Goal: Task Accomplishment & Management: Use online tool/utility

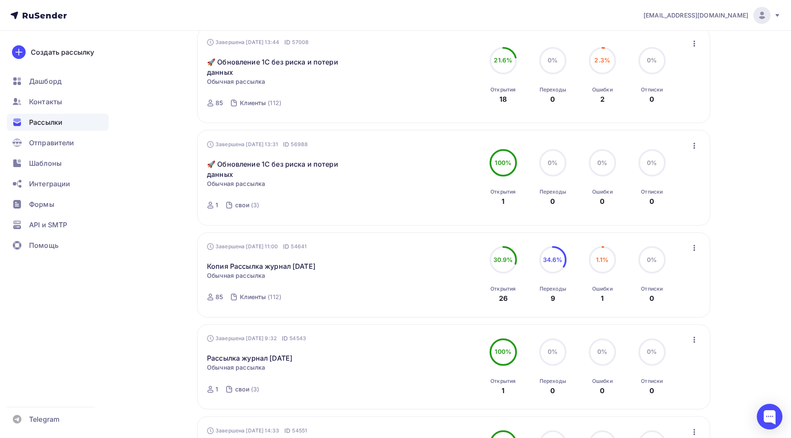
scroll to position [142, 0]
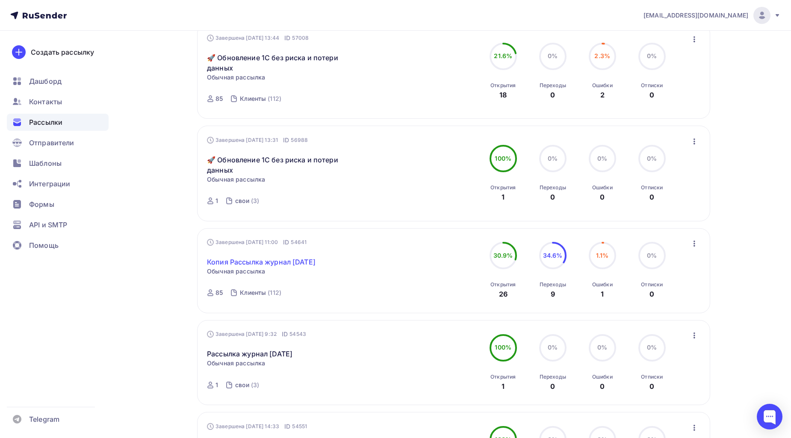
click at [315, 259] on link "Копия Рассылка журнал [DATE]" at bounding box center [261, 262] width 109 height 10
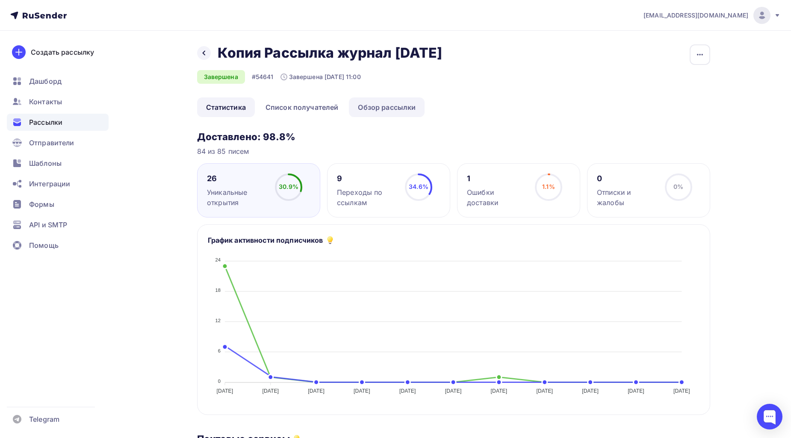
click at [362, 117] on link "Обзор рассылки" at bounding box center [387, 107] width 76 height 20
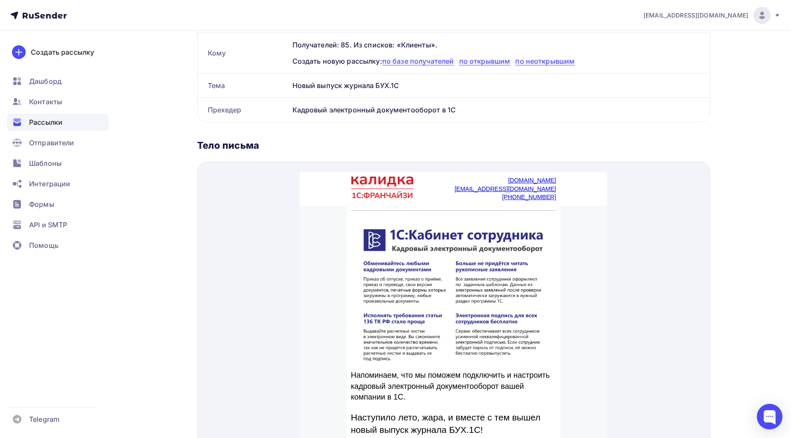
scroll to position [49, 0]
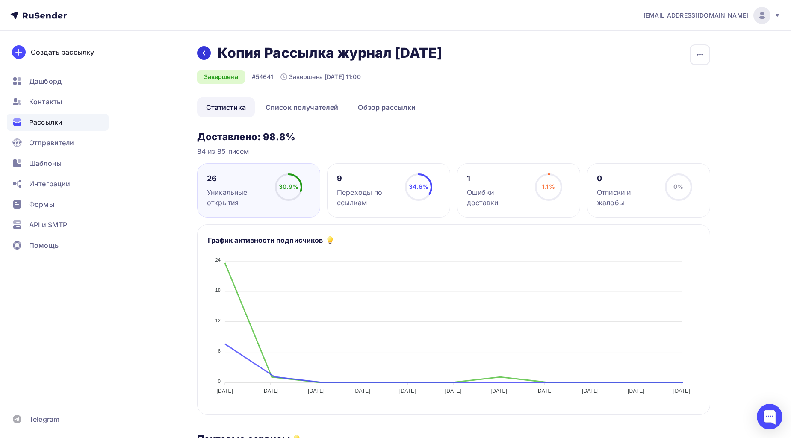
click at [206, 56] on icon at bounding box center [203, 53] width 7 height 7
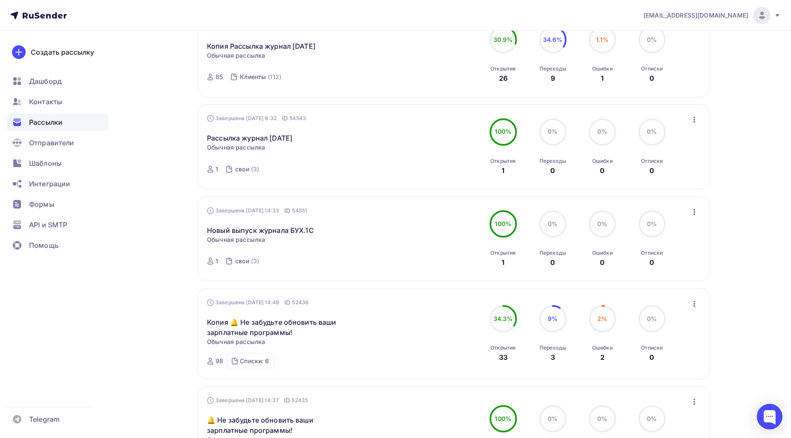
scroll to position [380, 0]
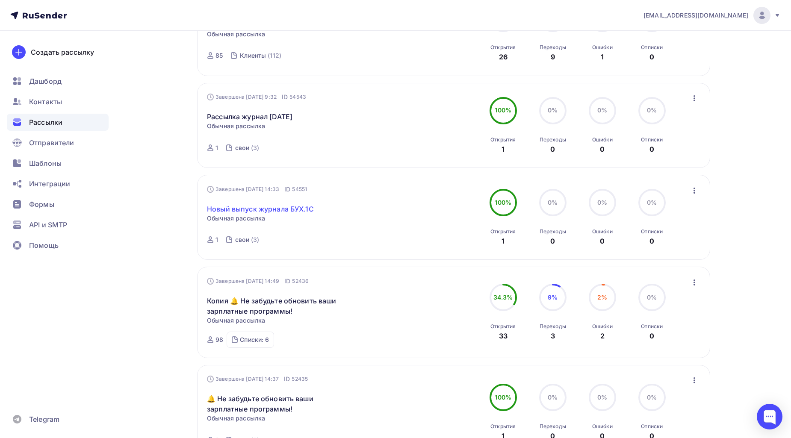
click at [290, 205] on link "Новый выпуск журнала БУХ.1С" at bounding box center [260, 209] width 107 height 10
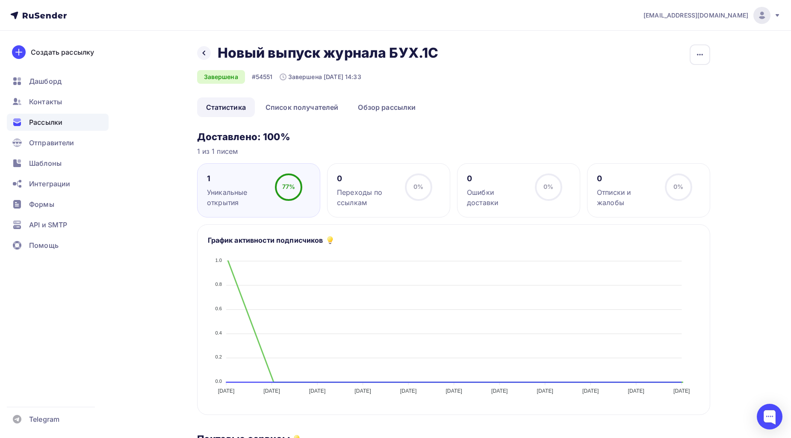
click at [386, 95] on div "Назад Новый выпуск журнала БУХ.1С Новый выпуск журнала БУХ.1С Завершена #54551 …" at bounding box center [453, 70] width 513 height 53
click at [391, 109] on link "Обзор рассылки" at bounding box center [387, 107] width 76 height 20
click at [209, 56] on div "Назад Новый выпуск журнала БУХ.1С Новый выпуск журнала БУХ.1С" at bounding box center [320, 52] width 247 height 17
click at [207, 54] on div at bounding box center [204, 53] width 14 height 14
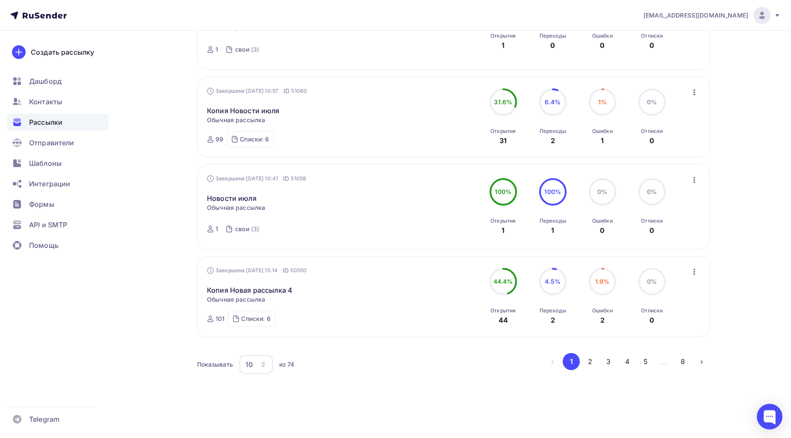
scroll to position [773, 0]
click at [240, 198] on link "Новости июля" at bounding box center [232, 196] width 50 height 10
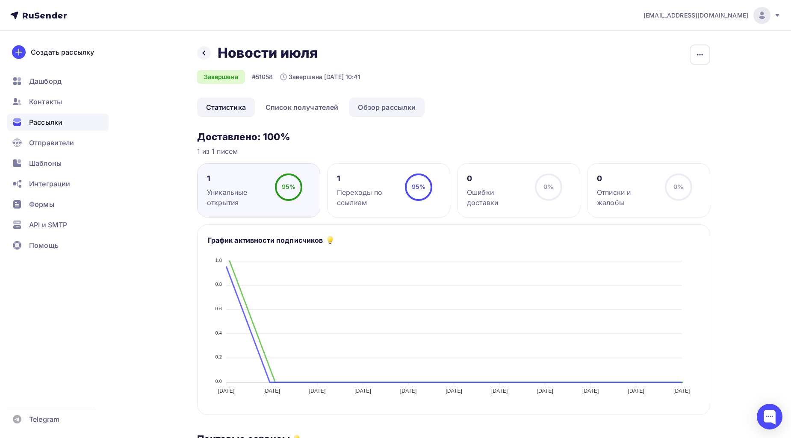
click at [370, 100] on link "Обзор рассылки" at bounding box center [387, 107] width 76 height 20
click at [206, 53] on icon at bounding box center [203, 53] width 7 height 7
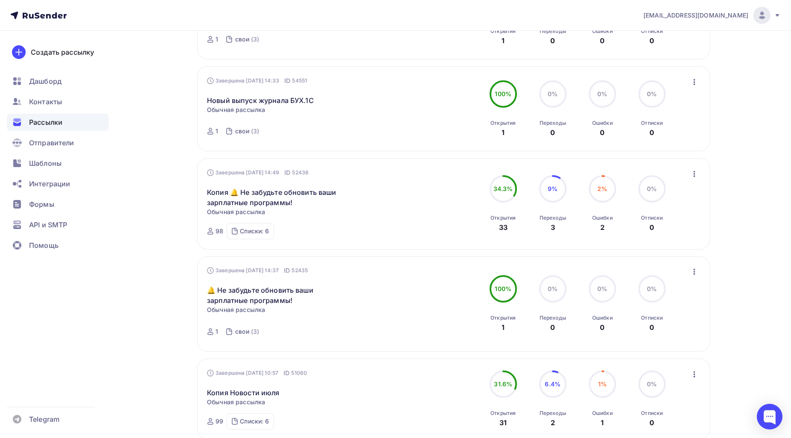
scroll to position [773, 0]
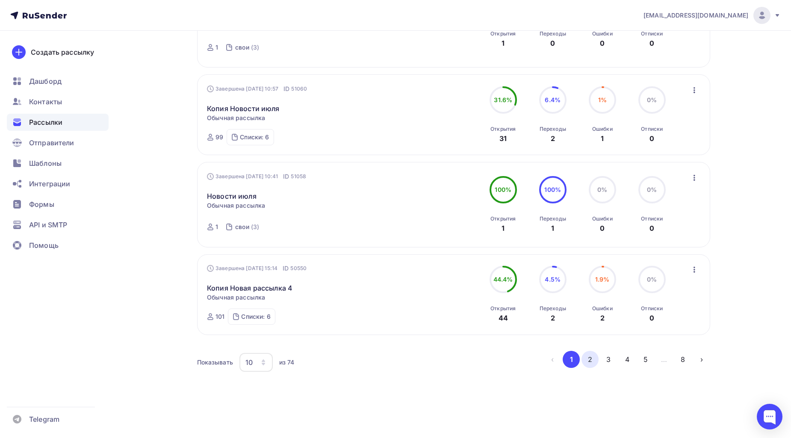
click at [594, 358] on button "2" at bounding box center [589, 359] width 17 height 17
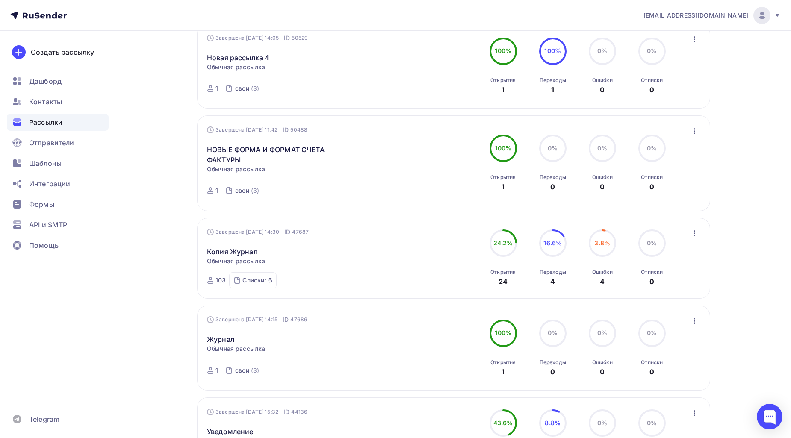
scroll to position [158, 0]
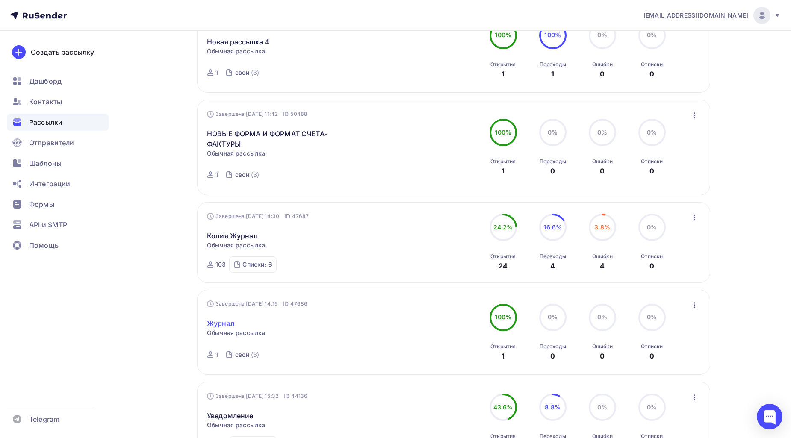
click at [231, 327] on link "Журнал" at bounding box center [220, 323] width 27 height 10
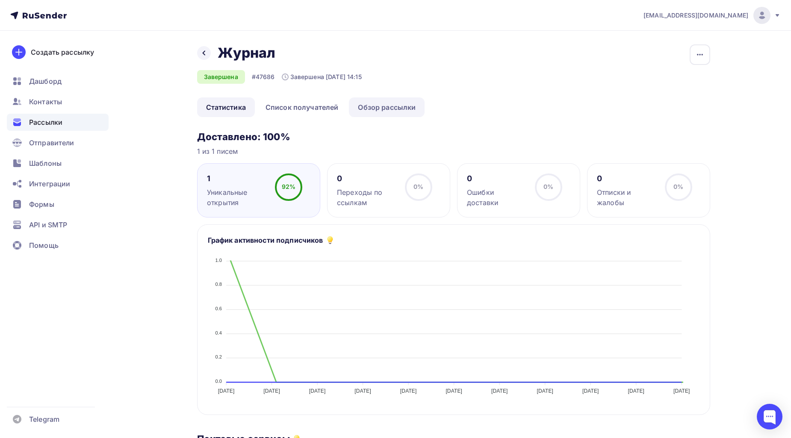
click at [396, 108] on link "Обзор рассылки" at bounding box center [387, 107] width 76 height 20
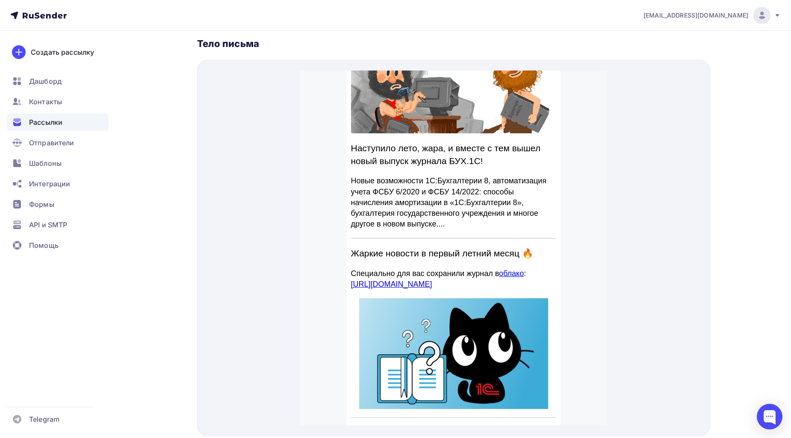
scroll to position [88, 0]
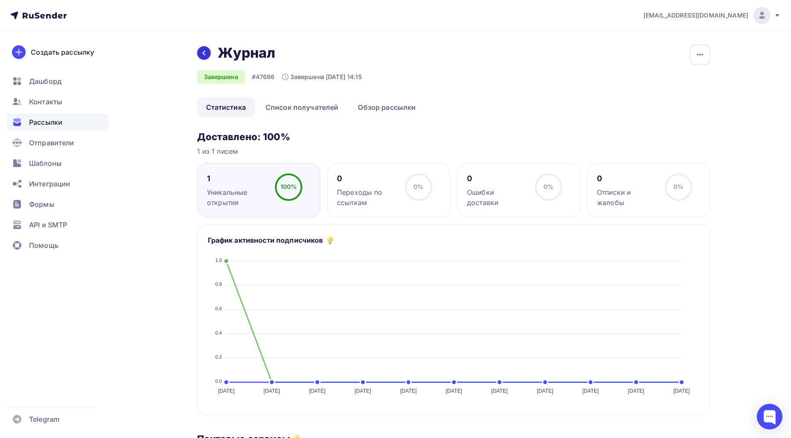
click at [204, 56] on icon at bounding box center [203, 53] width 7 height 7
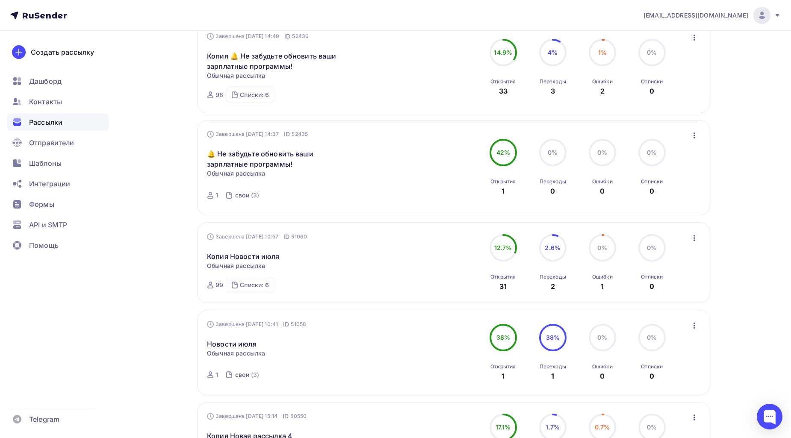
scroll to position [773, 0]
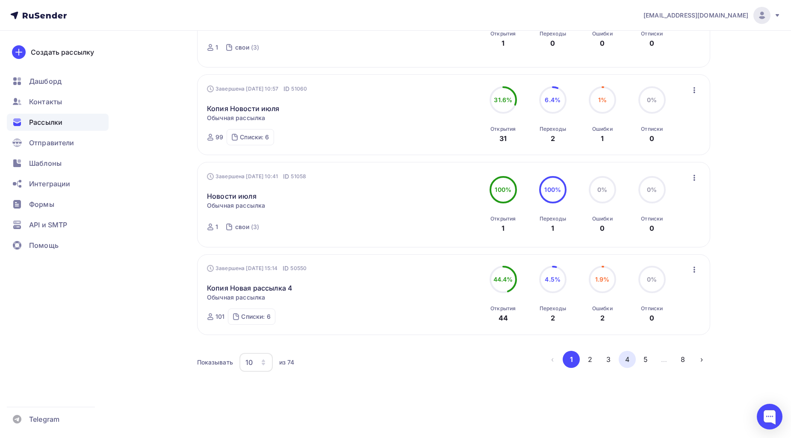
click at [626, 362] on button "4" at bounding box center [626, 359] width 17 height 17
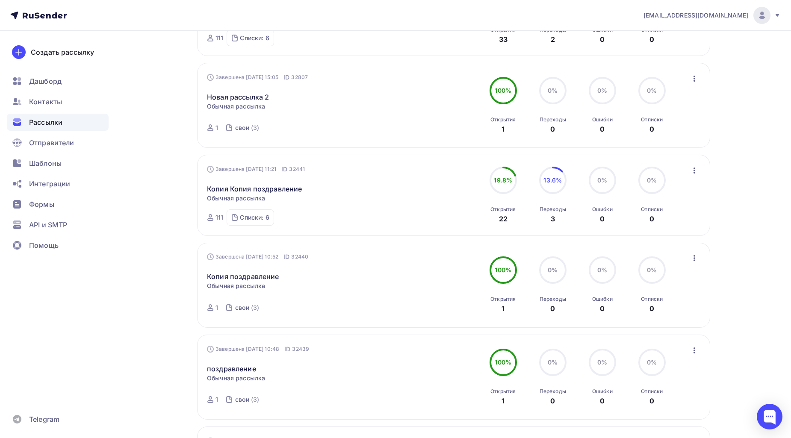
scroll to position [738, 0]
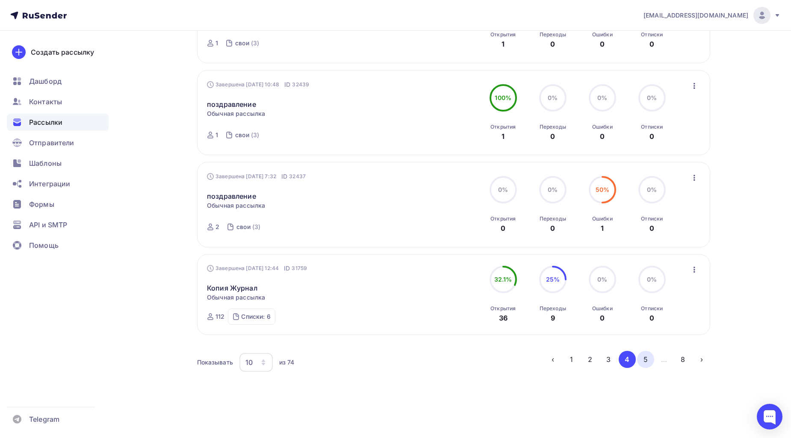
click at [651, 358] on button "5" at bounding box center [645, 359] width 17 height 17
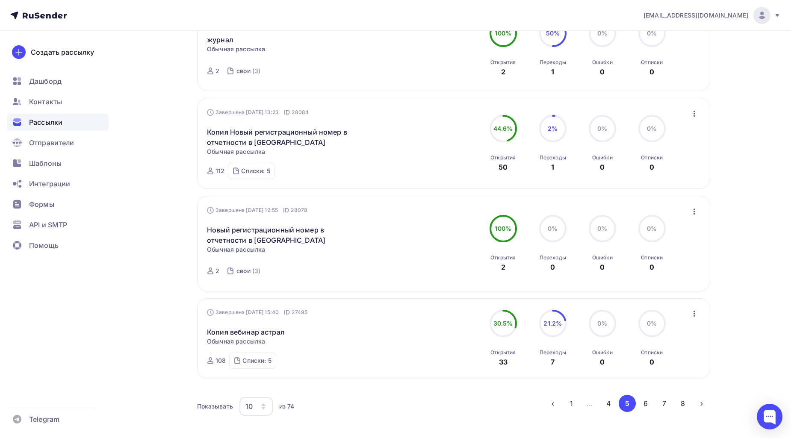
scroll to position [649, 0]
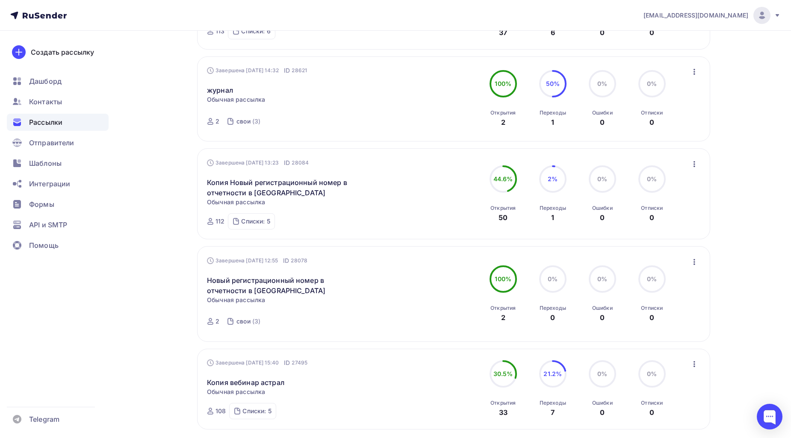
click at [207, 84] on div "журнал Статистика Обзор рассылки Копировать в новую Добавить в папку" at bounding box center [304, 85] width 195 height 21
click at [207, 87] on link "журнал" at bounding box center [220, 90] width 26 height 10
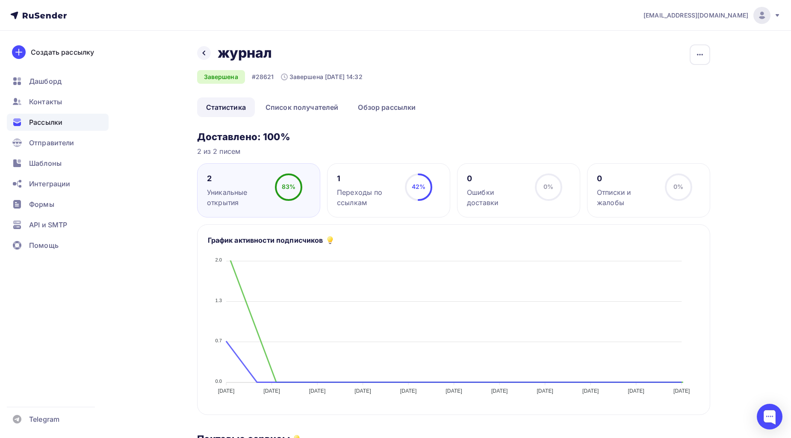
click at [381, 97] on link "Обзор рассылки" at bounding box center [387, 107] width 76 height 20
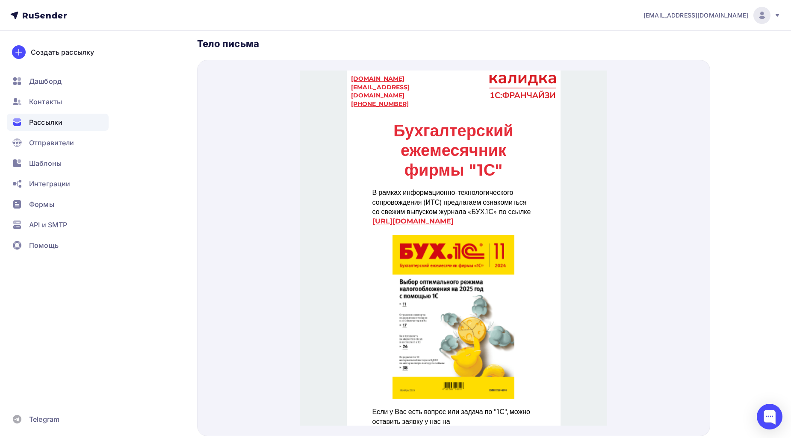
click at [456, 123] on div "Бухгалтерский ежемесячник фирмы "1С"" at bounding box center [453, 140] width 162 height 59
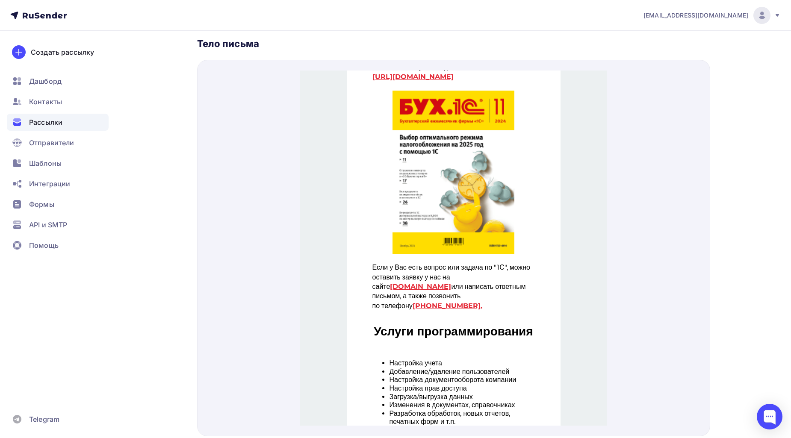
scroll to position [142, 0]
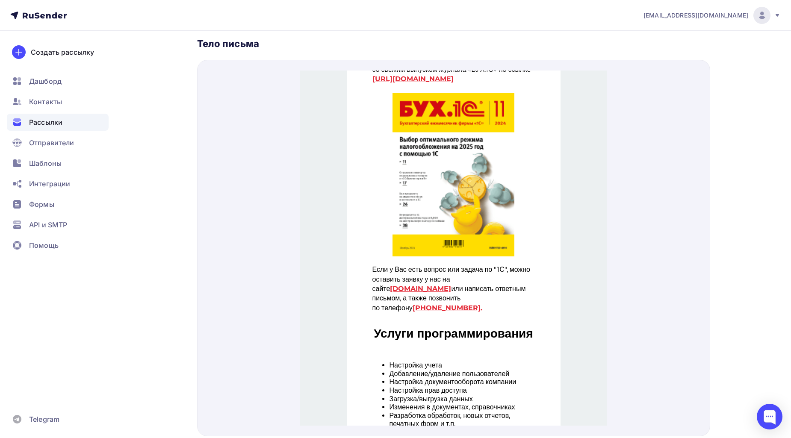
drag, startPoint x: 367, startPoint y: 261, endPoint x: 485, endPoint y: 295, distance: 122.9
click at [485, 295] on td "Если у Вас есть вопрос или задача по "1С", можно оставить заявку у нас на сайте…" at bounding box center [453, 278] width 171 height 56
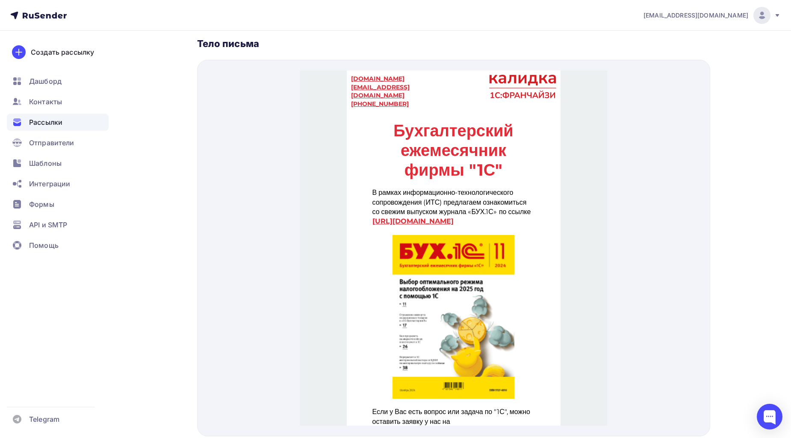
scroll to position [95, 0]
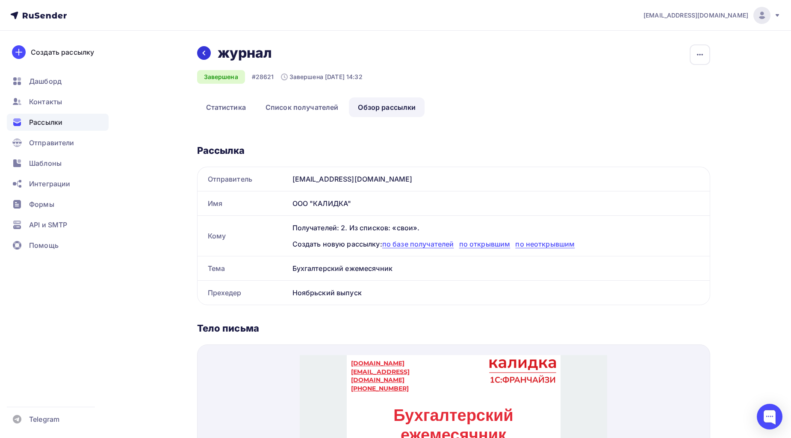
click at [205, 52] on icon at bounding box center [203, 53] width 7 height 7
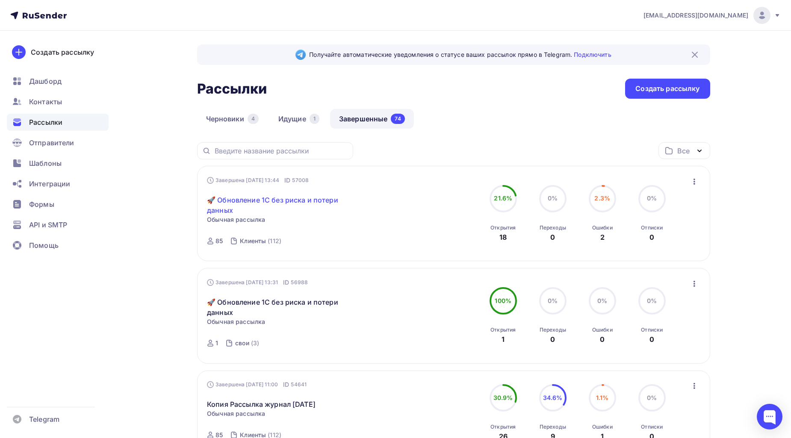
click at [316, 198] on link "🚀 Обновление 1С без риска и потери данных" at bounding box center [280, 205] width 147 height 21
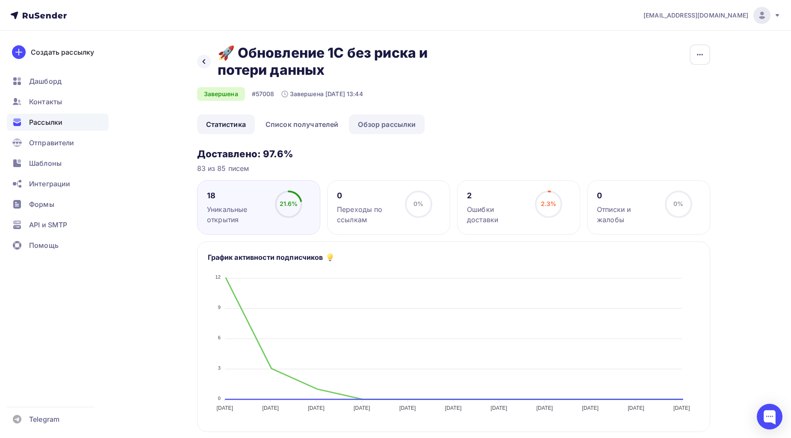
click at [419, 134] on link "Обзор рассылки" at bounding box center [387, 125] width 76 height 20
click at [202, 58] on icon at bounding box center [203, 61] width 7 height 7
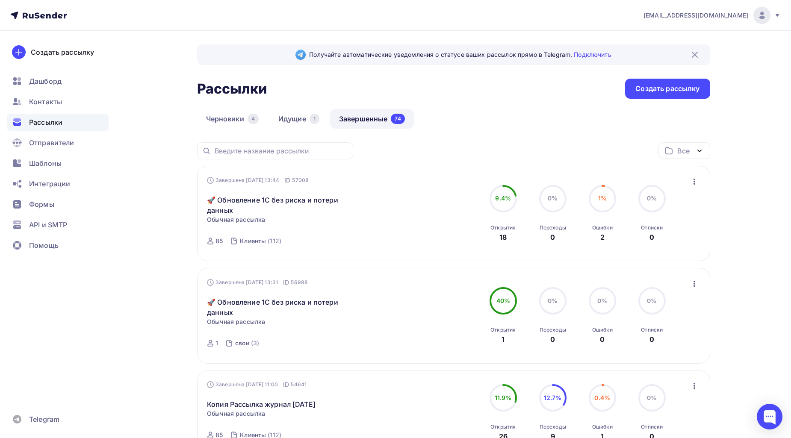
scroll to position [237, 0]
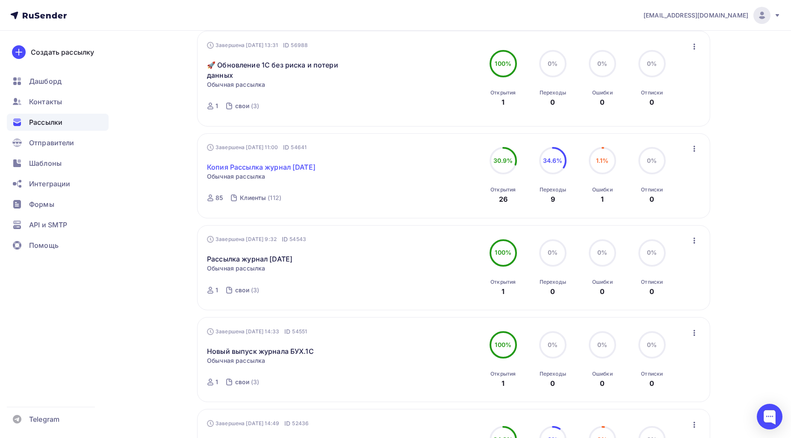
click at [309, 166] on link "Копия Рассылка журнал [DATE]" at bounding box center [261, 167] width 109 height 10
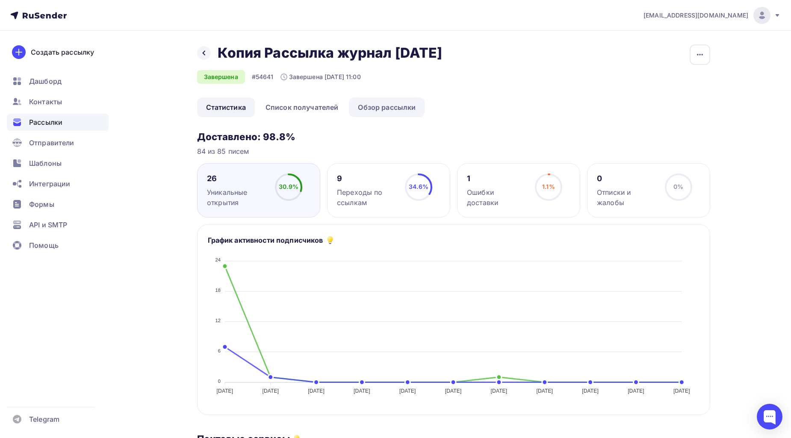
click at [383, 117] on link "Обзор рассылки" at bounding box center [387, 107] width 76 height 20
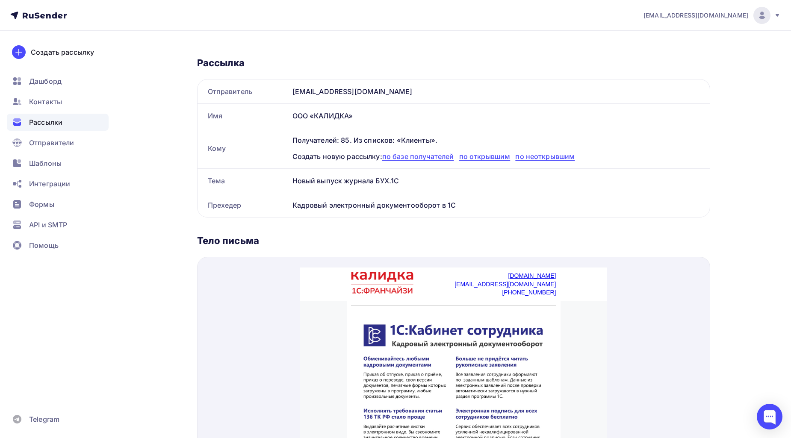
scroll to position [2, 0]
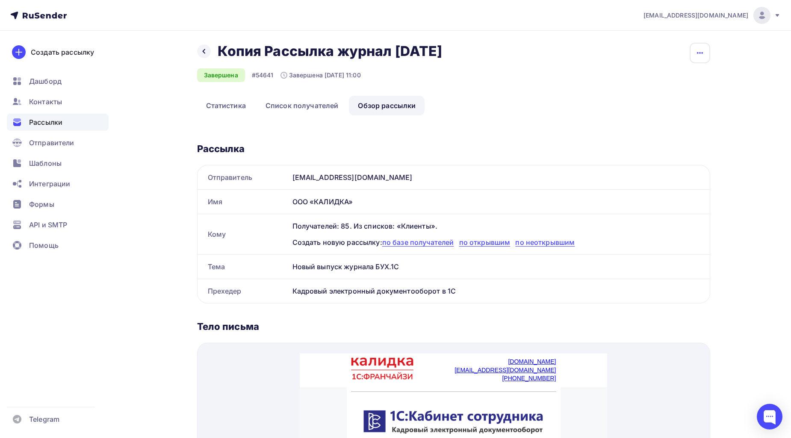
click at [692, 56] on button "button" at bounding box center [699, 53] width 21 height 21
click at [686, 79] on div "Копировать" at bounding box center [667, 80] width 82 height 10
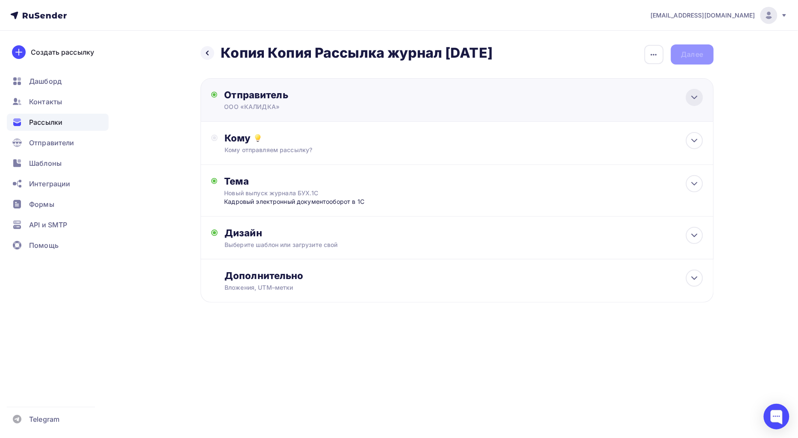
click at [697, 95] on icon at bounding box center [694, 97] width 10 height 10
type input "ООО «КАЛИДКА»"
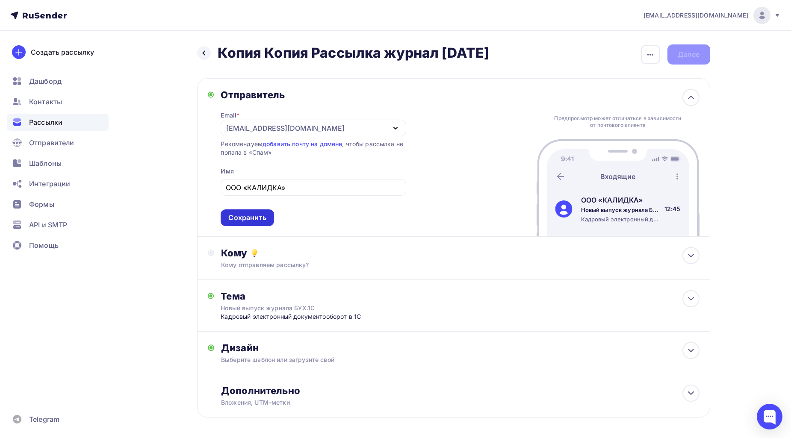
click at [251, 216] on div "Сохранить" at bounding box center [247, 218] width 38 height 10
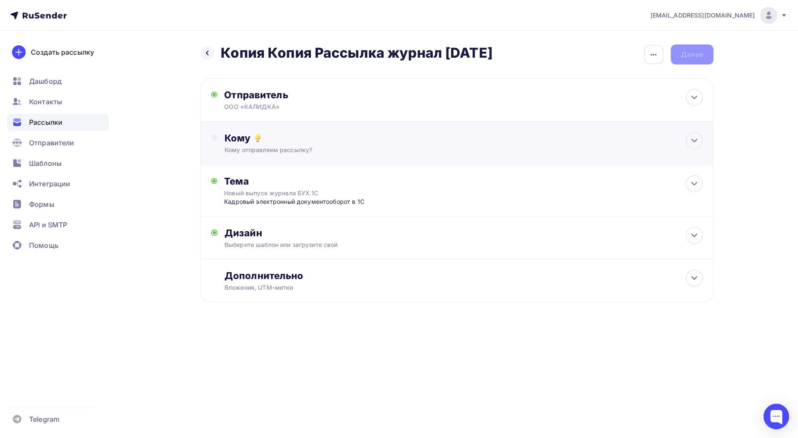
click at [321, 154] on div "Кому отправляем рассылку?" at bounding box center [439, 150] width 430 height 9
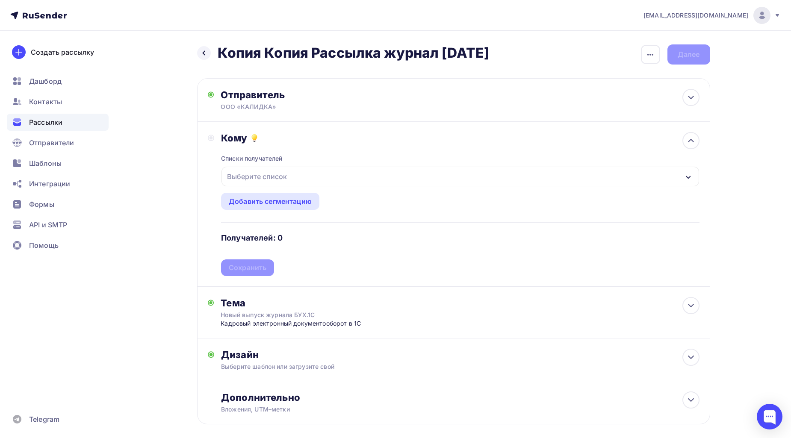
click at [656, 174] on div "Выберите список" at bounding box center [459, 177] width 477 height 20
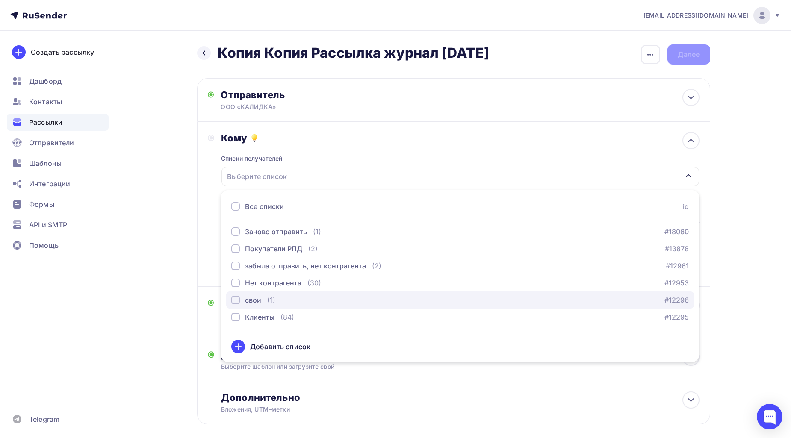
click at [233, 298] on div "button" at bounding box center [235, 300] width 9 height 9
click at [653, 183] on div "свои" at bounding box center [459, 177] width 477 height 20
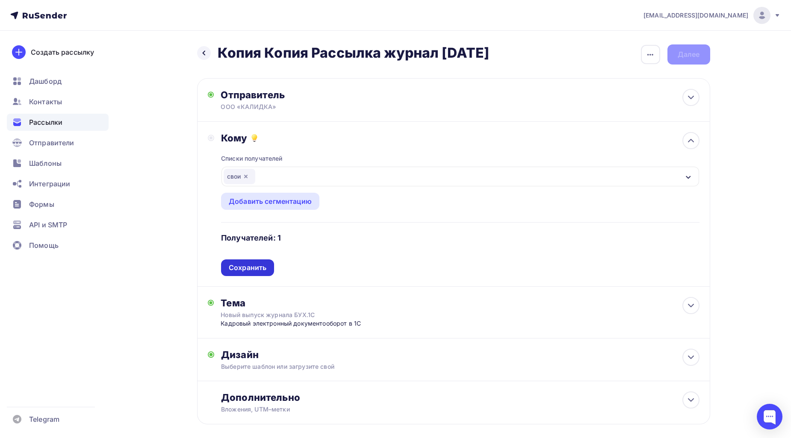
click at [251, 265] on div "Сохранить" at bounding box center [248, 268] width 38 height 10
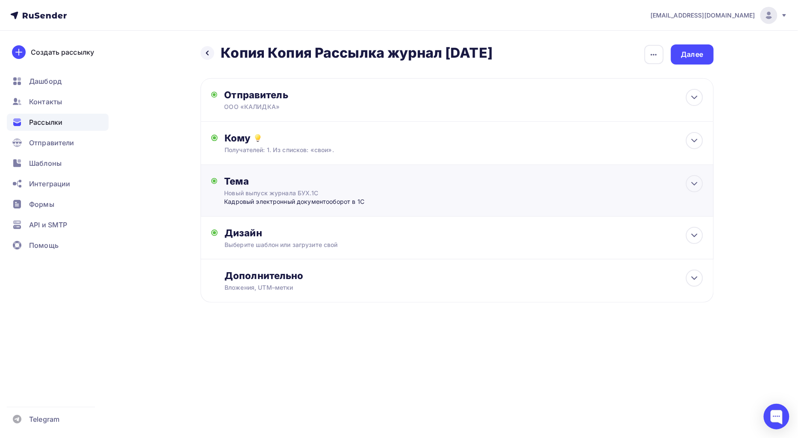
click at [375, 184] on div "Тема" at bounding box center [308, 181] width 169 height 12
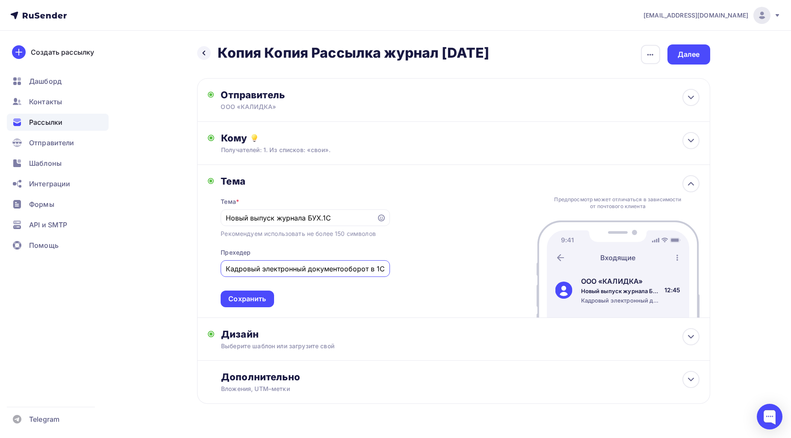
drag, startPoint x: 227, startPoint y: 269, endPoint x: 496, endPoint y: 289, distance: 269.6
click at [496, 289] on div "Тема Тема * Новый выпуск журнала БУХ.1С Рекомендуем использовать не более 150 с…" at bounding box center [453, 241] width 513 height 153
type input "!"
click at [247, 295] on div "Сохранить" at bounding box center [247, 299] width 38 height 10
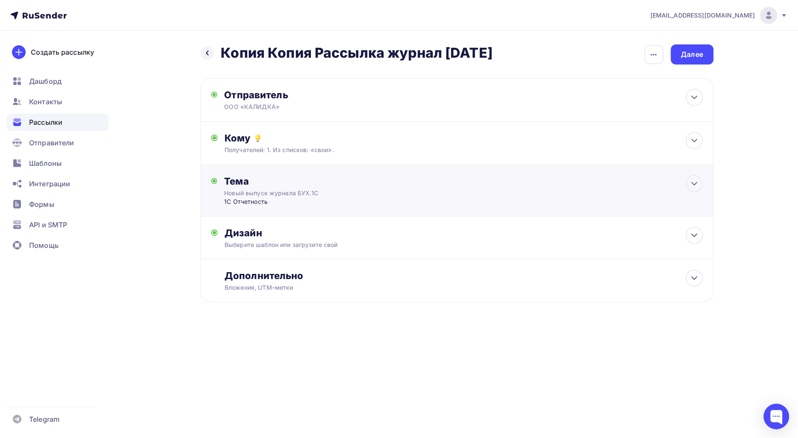
click at [294, 191] on div "Новый выпуск журнала БУХ.1С" at bounding box center [300, 193] width 152 height 9
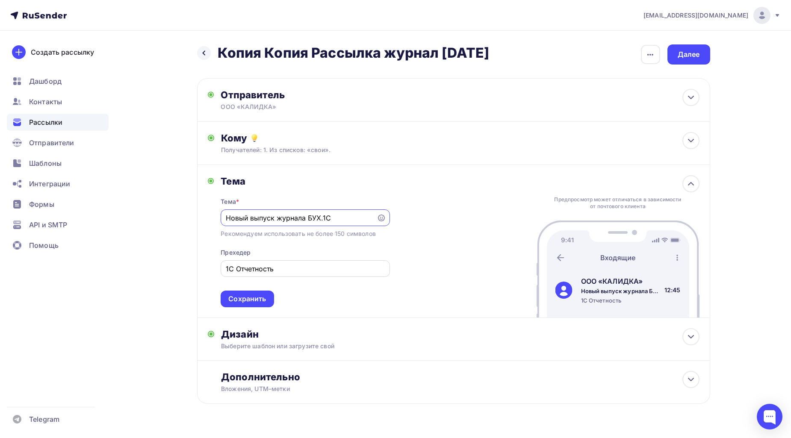
click at [287, 274] on input "1С Отчетность" at bounding box center [305, 269] width 159 height 10
type input "1С Отчетность и многое другое"
click at [261, 298] on div "Сохранить" at bounding box center [247, 299] width 38 height 10
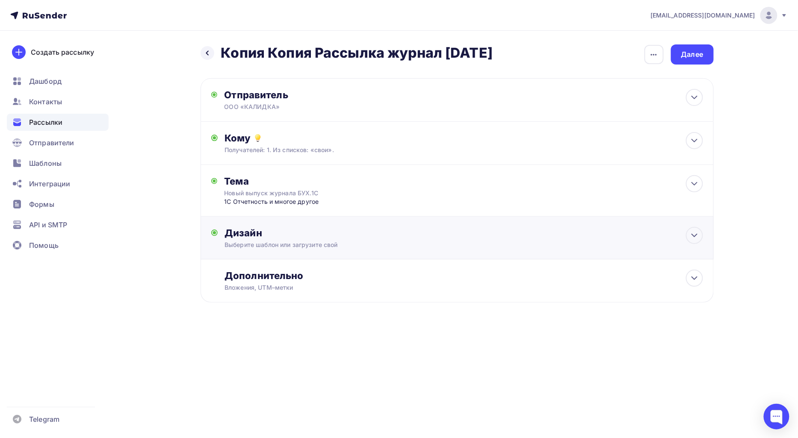
click at [293, 236] on div "Дизайн" at bounding box center [463, 233] width 478 height 12
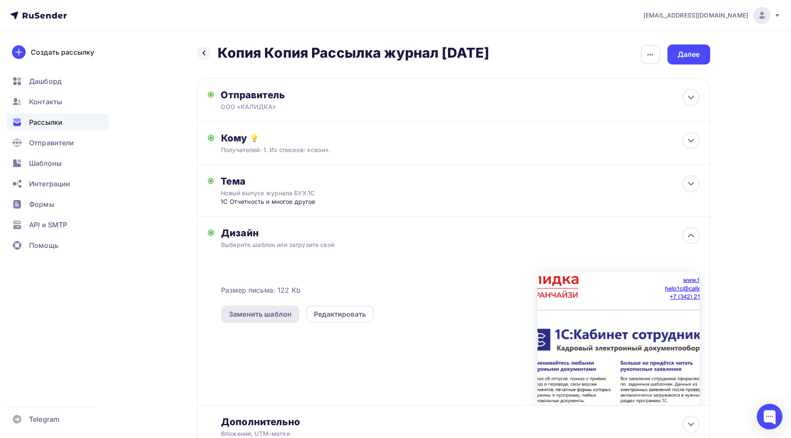
click at [285, 312] on div "Заменить шаблон" at bounding box center [260, 314] width 63 height 10
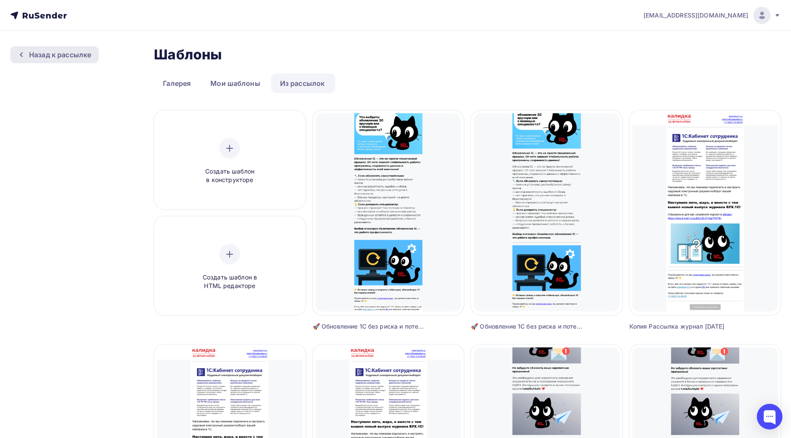
click at [68, 50] on div "Назад к рассылке" at bounding box center [60, 55] width 62 height 10
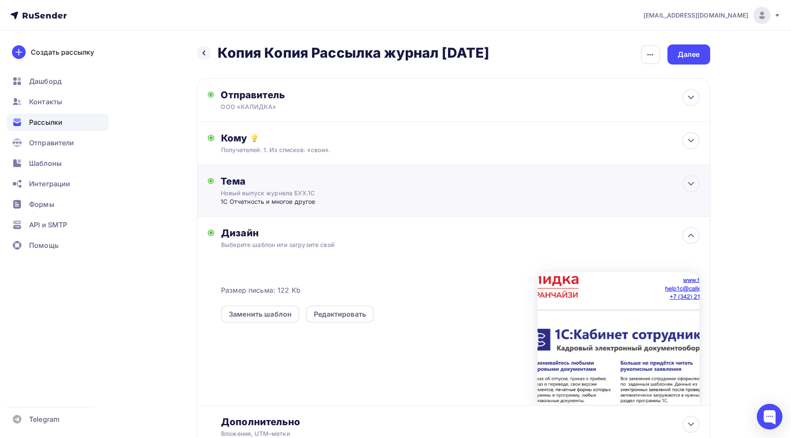
scroll to position [66, 0]
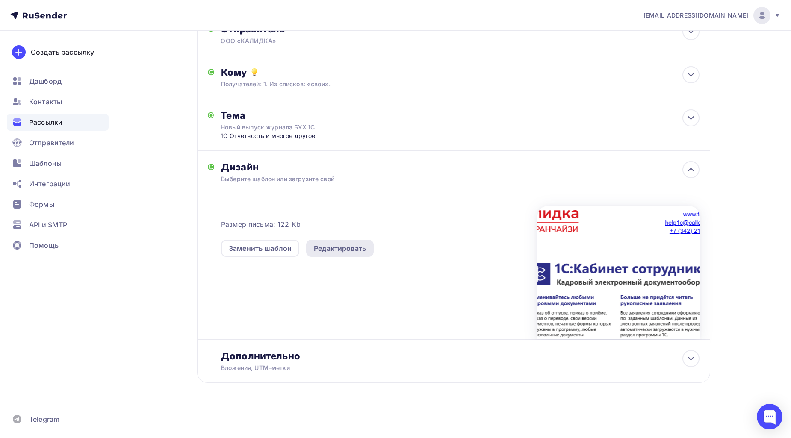
click at [350, 251] on div "Редактировать" at bounding box center [340, 248] width 52 height 10
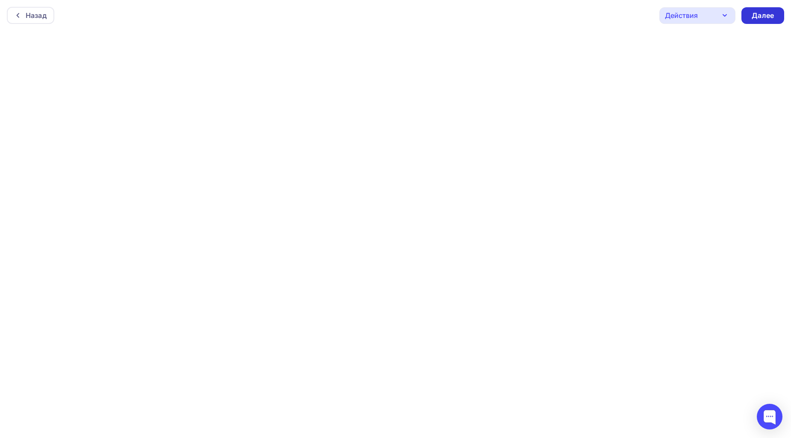
click at [763, 9] on div "Далее" at bounding box center [762, 15] width 43 height 17
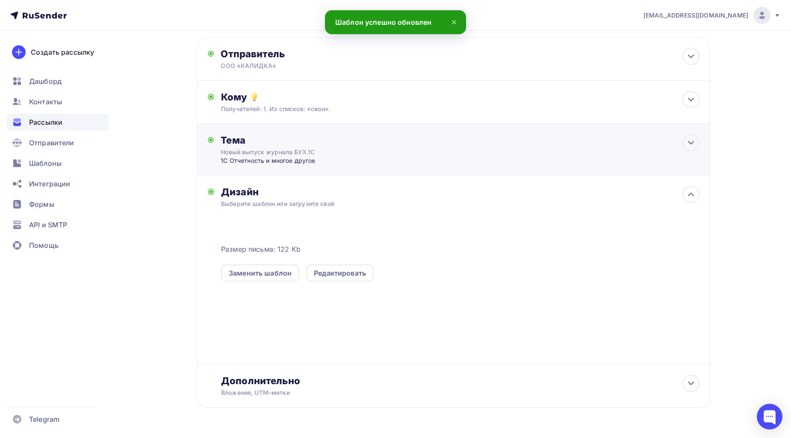
scroll to position [66, 0]
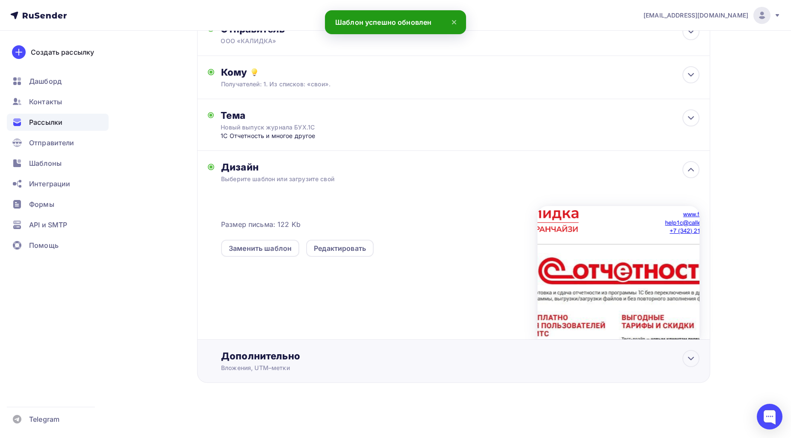
click at [465, 358] on div "Дополнительно" at bounding box center [460, 356] width 478 height 12
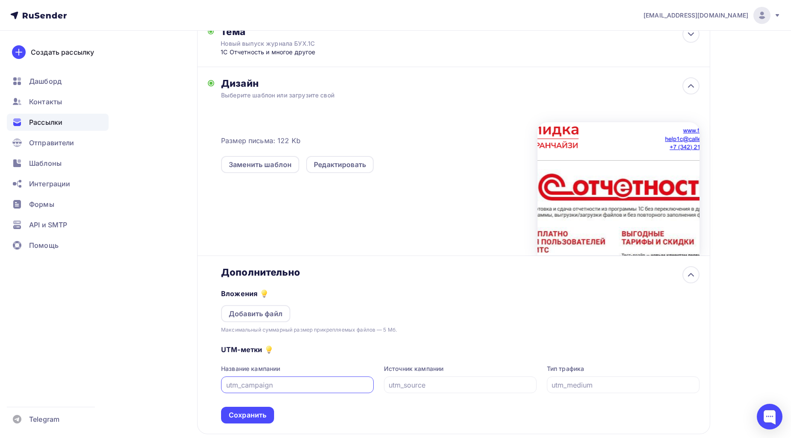
scroll to position [200, 0]
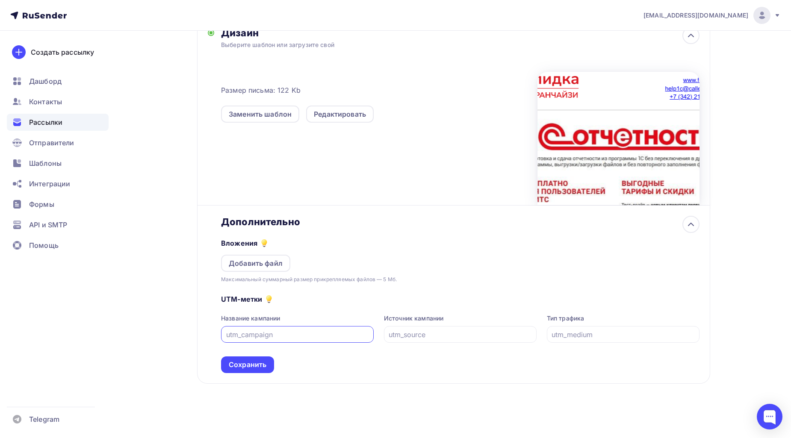
click at [410, 228] on div "Вложения Добавить файл Максимальный суммарный размер прикрепляемых файлов — 5 М…" at bounding box center [460, 256] width 478 height 56
click at [689, 228] on icon at bounding box center [691, 224] width 10 height 10
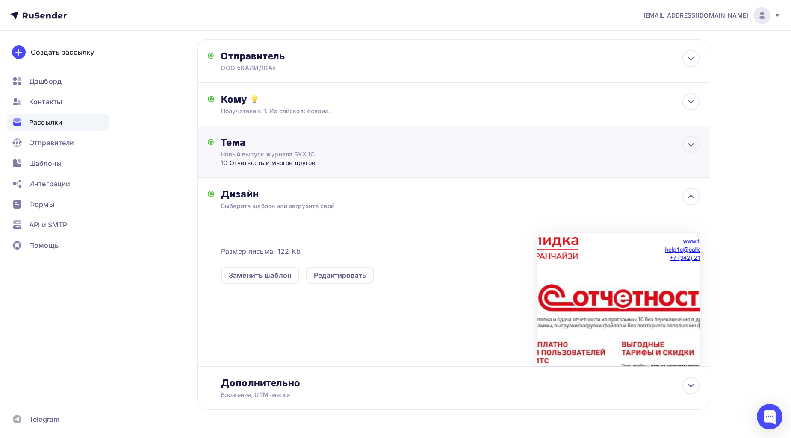
scroll to position [0, 0]
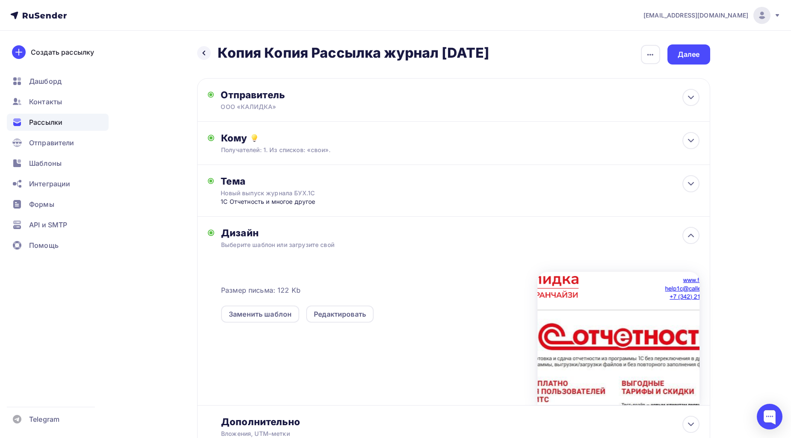
click at [488, 52] on h2 "Копия Копия Рассылка журнал [DATE]" at bounding box center [354, 52] width 272 height 17
click at [659, 56] on div "button" at bounding box center [650, 54] width 19 height 19
click at [301, 53] on h2 "Копия Копия Рассылка журнал [DATE]" at bounding box center [354, 52] width 272 height 17
click at [637, 56] on div "Назад Копия Копия Рассылка журнал [DATE] Копия Копия Рассылка журнал [DATE] Зак…" at bounding box center [453, 54] width 513 height 20
click at [652, 53] on icon "button" at bounding box center [650, 55] width 10 height 10
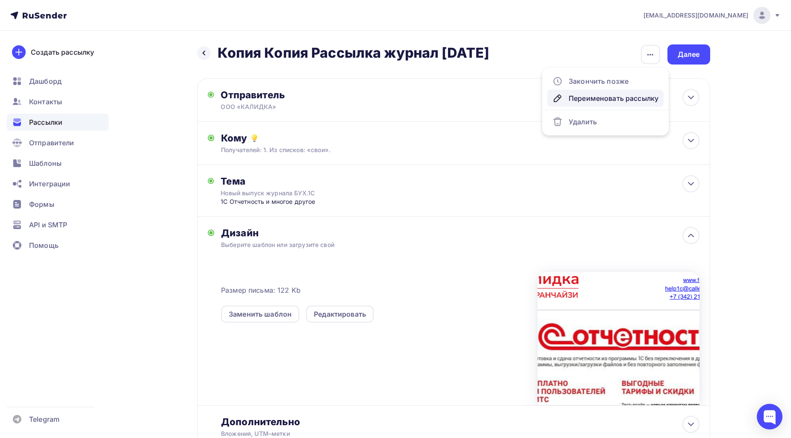
click at [619, 97] on div "Переименовать рассылку" at bounding box center [605, 98] width 106 height 10
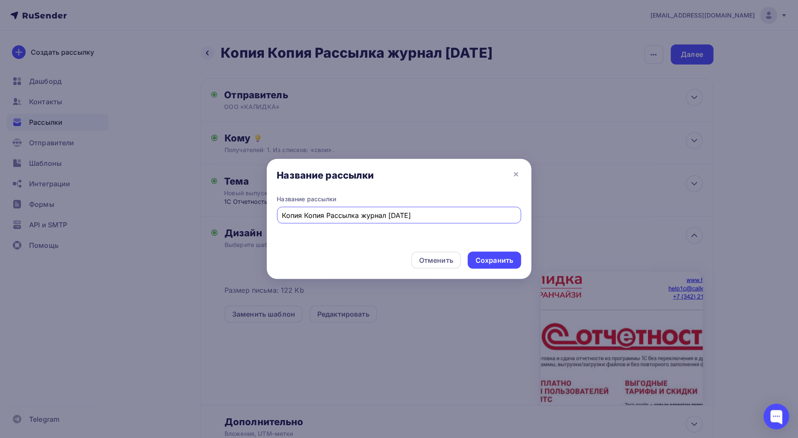
click at [359, 215] on input "Копия Копия Рассылка журнал [DATE]" at bounding box center [399, 215] width 234 height 10
drag, startPoint x: 307, startPoint y: 216, endPoint x: 263, endPoint y: 216, distance: 43.6
click at [263, 216] on div "Название рассылки Название рассылки Копия Копия Рассылка журнал [DATE] Отменить…" at bounding box center [399, 219] width 798 height 438
drag, startPoint x: 365, startPoint y: 216, endPoint x: 345, endPoint y: 216, distance: 20.5
click at [345, 216] on input "Рассылка журнал [DATE]" at bounding box center [399, 215] width 234 height 10
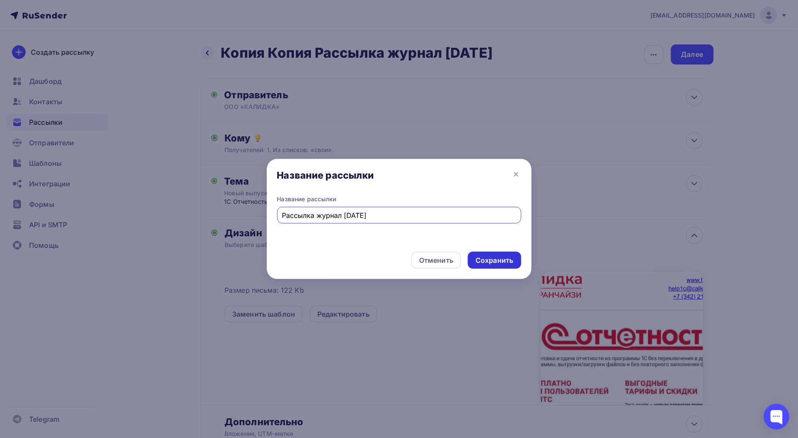
type input "Рассылка журнал [DATE]"
click at [506, 261] on div "Сохранить" at bounding box center [494, 261] width 38 height 10
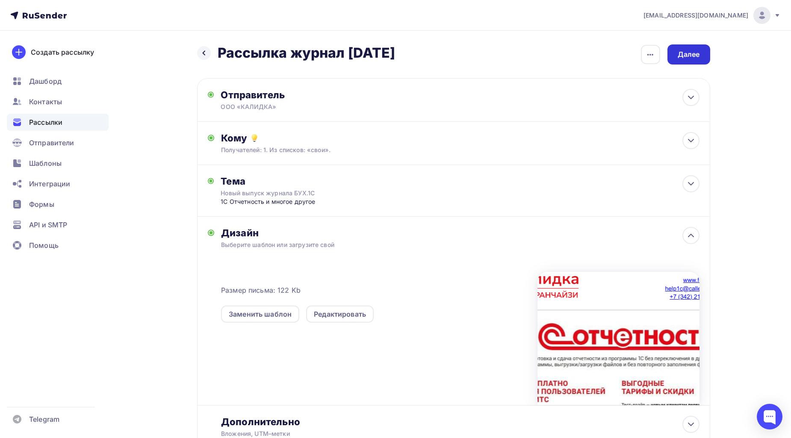
click at [693, 58] on div "Далее" at bounding box center [688, 55] width 22 height 10
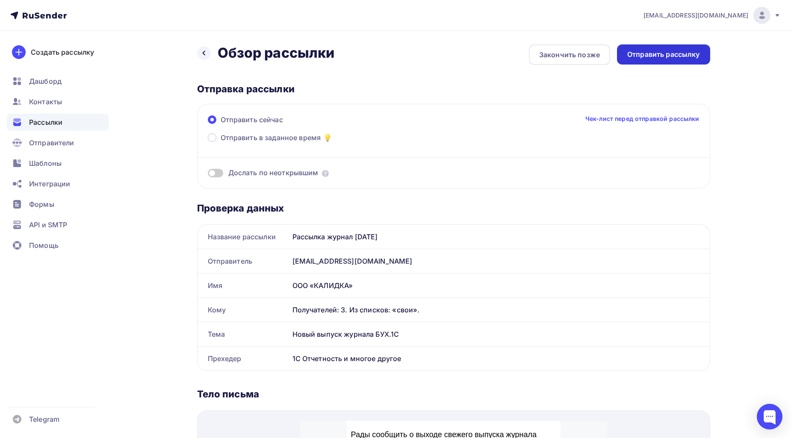
click at [674, 56] on div "Отправить рассылку" at bounding box center [663, 55] width 73 height 10
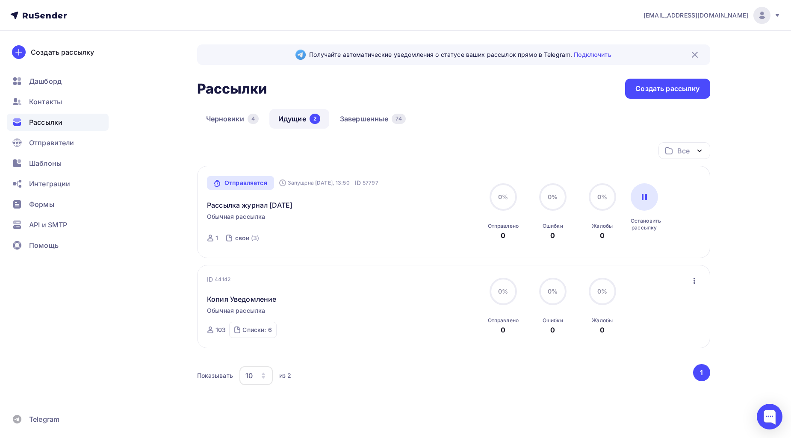
click at [390, 225] on div "Отправляется Запущена [DATE], 13:50 ID 57797 Рассылка журнал [DATE] Обычная рас…" at bounding box center [304, 212] width 195 height 72
click at [637, 201] on div at bounding box center [643, 196] width 27 height 27
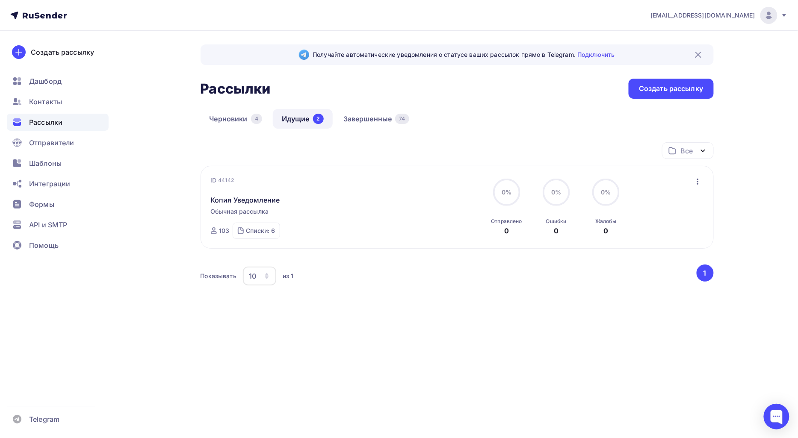
click at [298, 120] on link "Идущие 2" at bounding box center [303, 119] width 60 height 20
click at [382, 122] on link "Завершенные 74" at bounding box center [376, 119] width 84 height 20
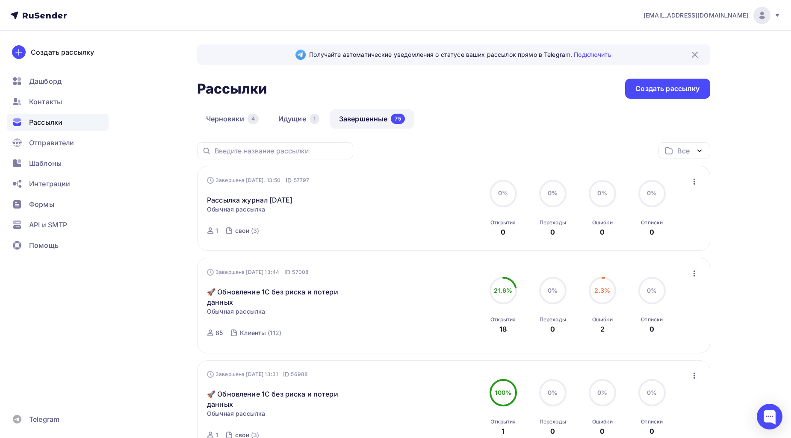
click at [691, 181] on icon "button" at bounding box center [694, 182] width 10 height 10
click at [687, 238] on div "Копировать в новую" at bounding box center [655, 238] width 88 height 10
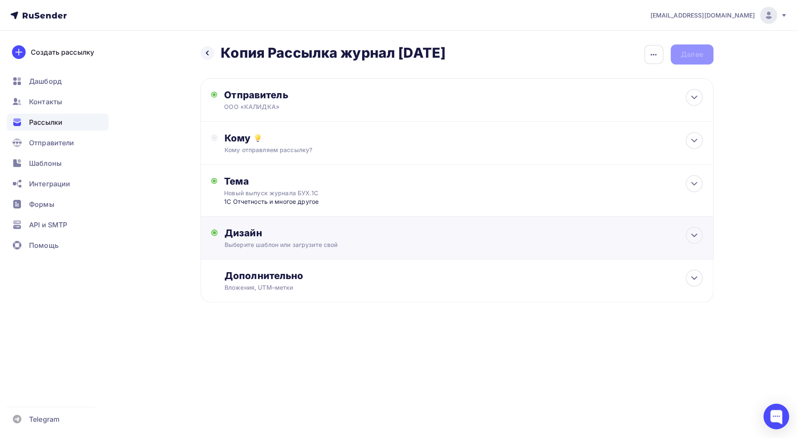
click at [277, 237] on div "Дизайн" at bounding box center [463, 233] width 478 height 12
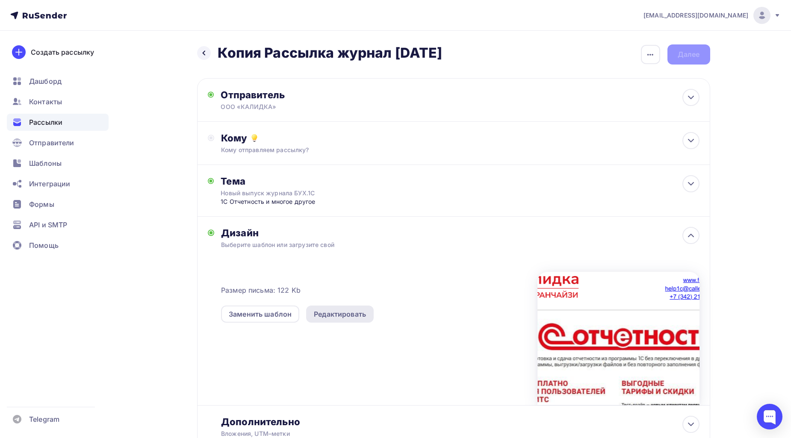
click at [353, 313] on div "Редактировать" at bounding box center [340, 314] width 52 height 10
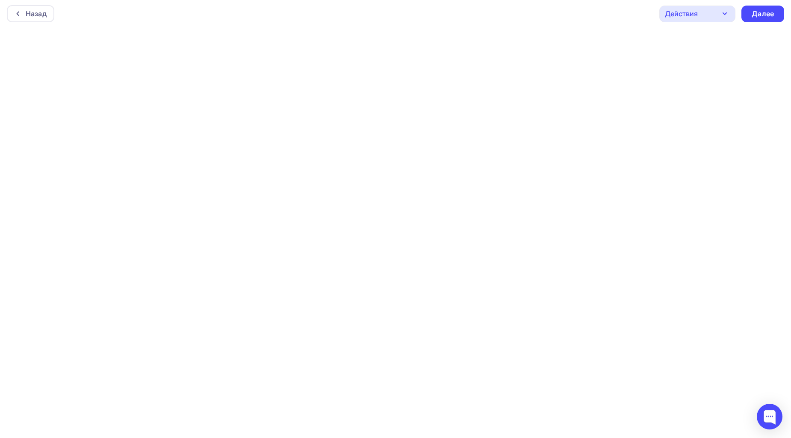
scroll to position [2, 0]
click at [761, 16] on div "Далее" at bounding box center [762, 14] width 22 height 10
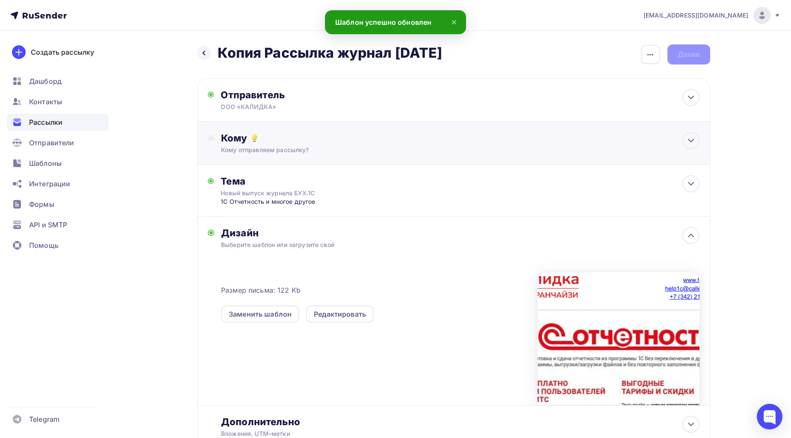
click at [268, 141] on div "Кому" at bounding box center [460, 138] width 478 height 12
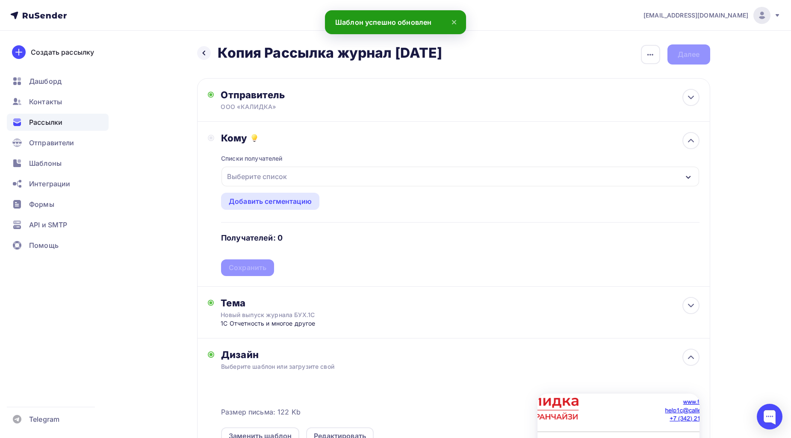
click at [261, 175] on div "Выберите список" at bounding box center [257, 176] width 67 height 15
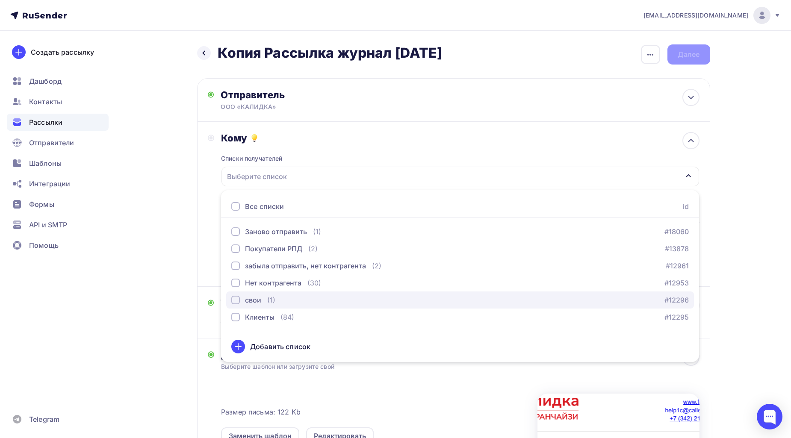
click at [250, 302] on div "свои" at bounding box center [253, 300] width 16 height 10
click at [739, 234] on div "Назад Копия Рассылка журнал [DATE] Копия Рассылка журнал [DATE] Закончить позже…" at bounding box center [395, 328] width 701 height 595
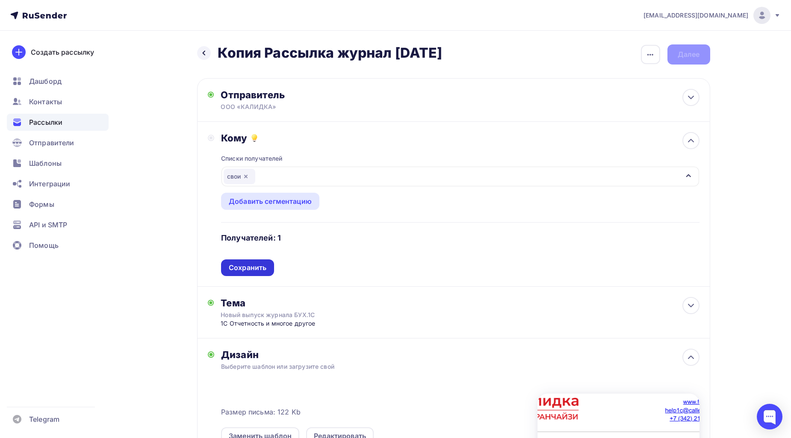
click at [253, 268] on div "Сохранить" at bounding box center [248, 268] width 38 height 10
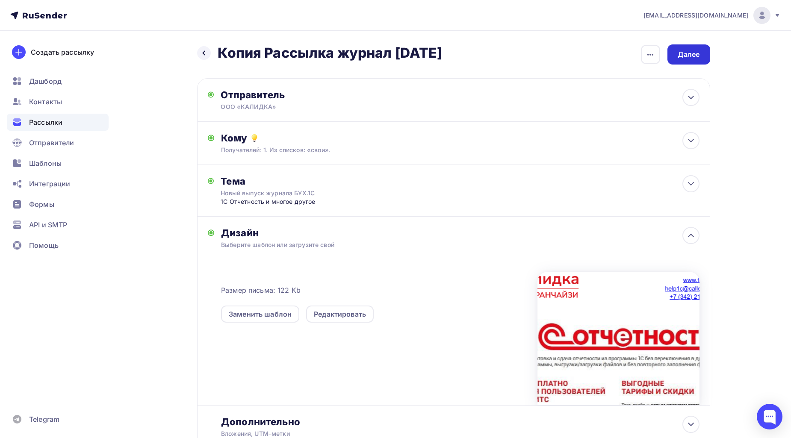
click at [693, 52] on div "Далее" at bounding box center [688, 55] width 22 height 10
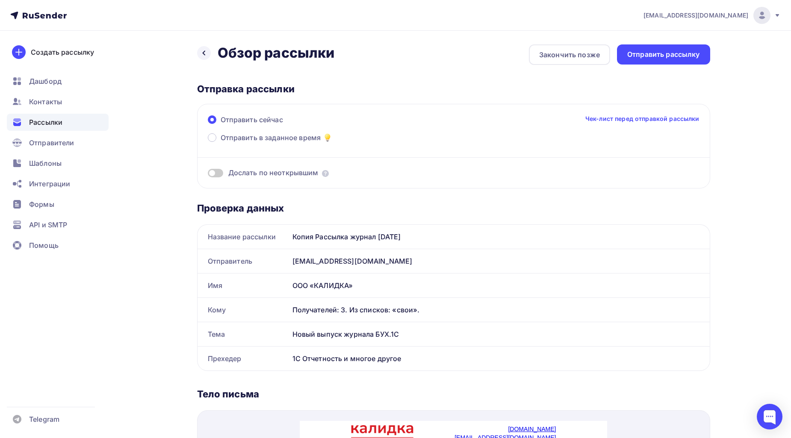
click at [393, 226] on div "Копия Рассылка журнал [DATE]" at bounding box center [499, 237] width 421 height 24
click at [387, 234] on div "Копия Рассылка журнал [DATE]" at bounding box center [499, 237] width 421 height 24
click at [519, 234] on div "Копия Рассылка журнал [DATE]" at bounding box center [499, 237] width 421 height 24
click at [654, 58] on div "Отправить рассылку" at bounding box center [663, 55] width 73 height 10
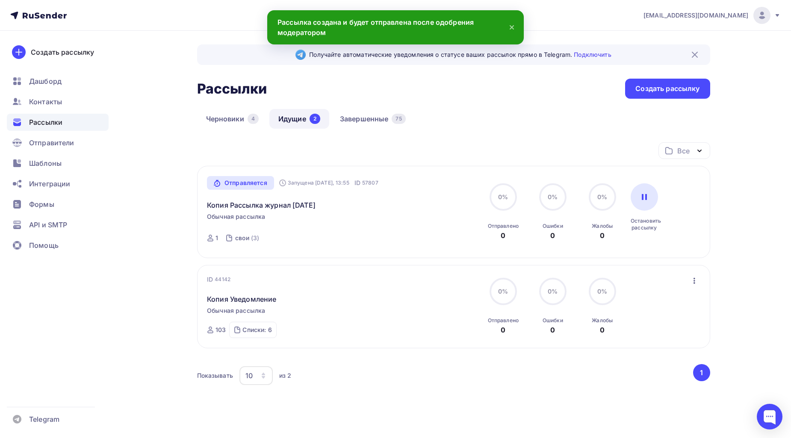
click at [694, 286] on icon "button" at bounding box center [694, 281] width 10 height 10
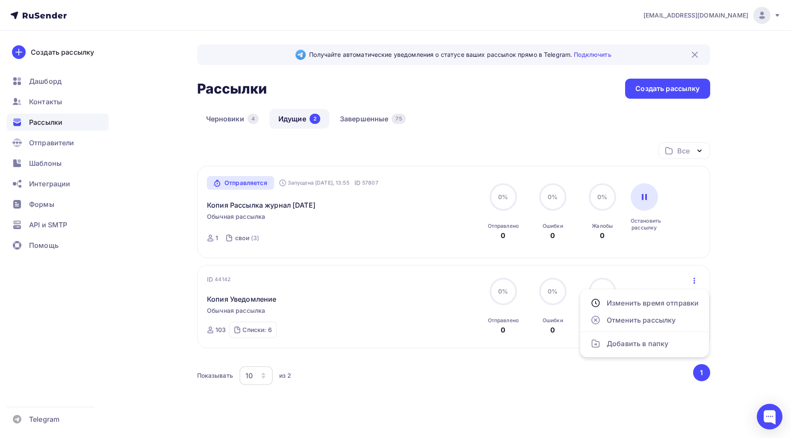
click at [715, 243] on div "Получайте автоматические уведомления о статусе ваших рассылок прямо в Telegram.…" at bounding box center [395, 252] width 701 height 442
click at [348, 118] on link "Завершенные 75" at bounding box center [373, 119] width 84 height 20
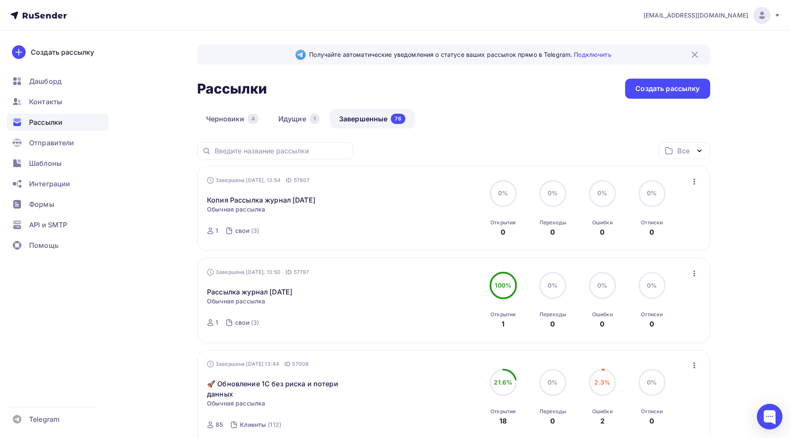
click at [506, 308] on div "Открытия 1" at bounding box center [502, 317] width 25 height 23
drag, startPoint x: 507, startPoint y: 321, endPoint x: 486, endPoint y: 321, distance: 20.9
click at [506, 321] on div "Открытия 1" at bounding box center [502, 317] width 25 height 23
click at [292, 295] on link "Рассылка журнал [DATE]" at bounding box center [249, 292] width 85 height 10
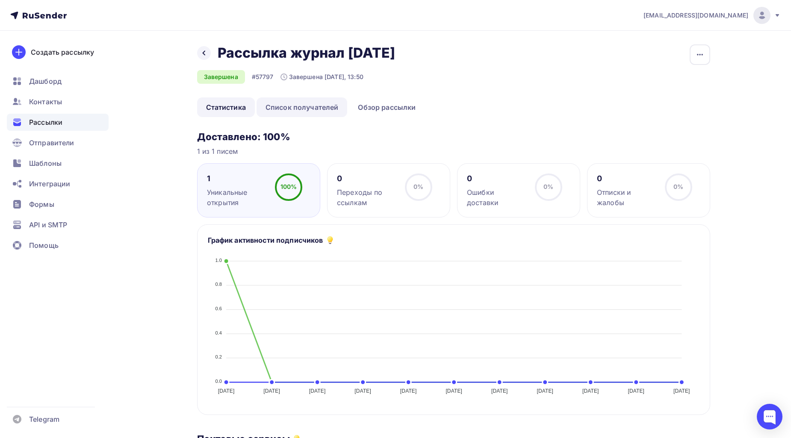
click at [286, 108] on link "Список получателей" at bounding box center [301, 107] width 91 height 20
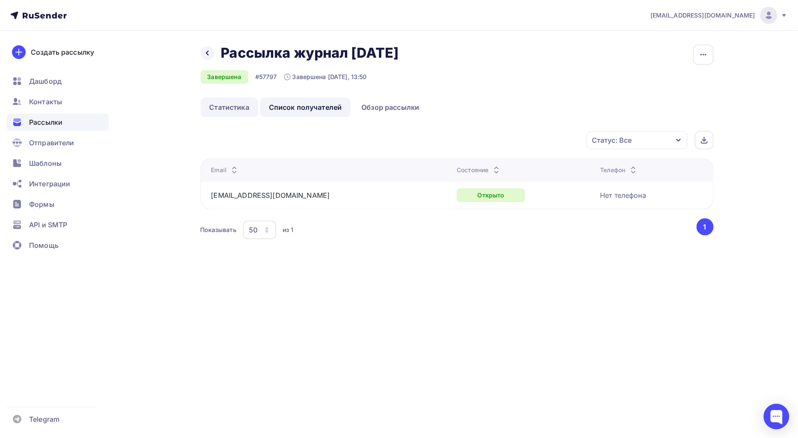
click at [228, 112] on link "Статистика" at bounding box center [229, 107] width 58 height 20
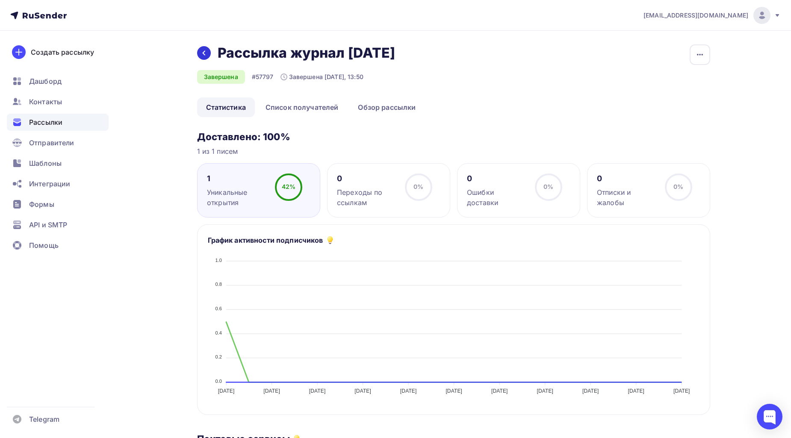
click at [206, 57] on div at bounding box center [204, 53] width 14 height 14
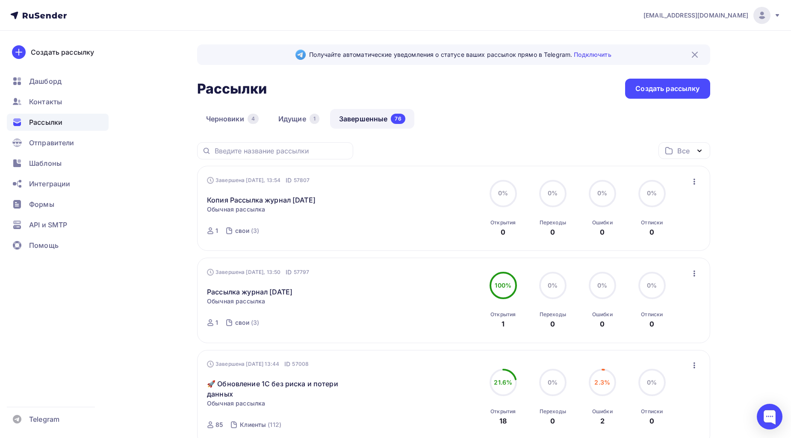
click at [702, 276] on div "Завершена [DATE], 13:50 ID 57797 Рассылка журнал [DATE] Статистика Обзор рассыл…" at bounding box center [453, 300] width 513 height 85
click at [686, 274] on div "Завершена [DATE], 13:50 ID 57797 Рассылка журнал [DATE] Статистика Обзор рассыл…" at bounding box center [453, 300] width 493 height 65
click at [692, 274] on icon "button" at bounding box center [694, 273] width 10 height 10
drag, startPoint x: 321, startPoint y: 282, endPoint x: 270, endPoint y: 283, distance: 51.7
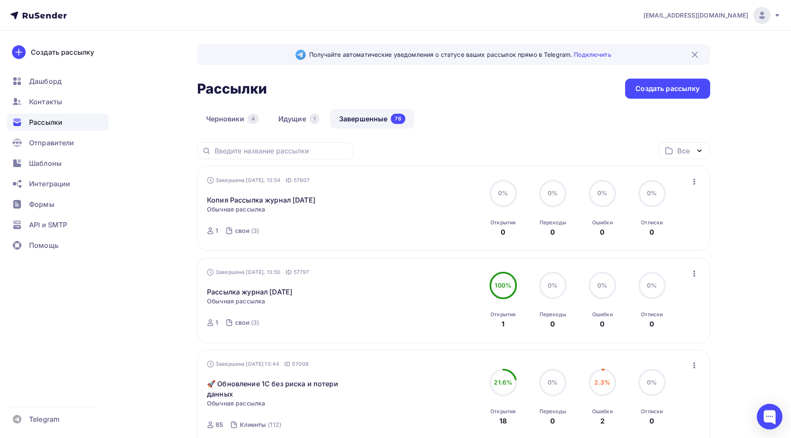
click at [270, 283] on div "Рассылка журнал [DATE] Статистика Обзор рассылки Копировать в новую Добавить в …" at bounding box center [304, 287] width 195 height 21
click at [689, 157] on div "Все" at bounding box center [684, 150] width 52 height 17
click at [434, 220] on div "Завершена [DATE], 13:54 ID 57807 Копия Рассылка журнал [DATE] Статистика Обзор …" at bounding box center [453, 208] width 493 height 65
